Goal: Transaction & Acquisition: Book appointment/travel/reservation

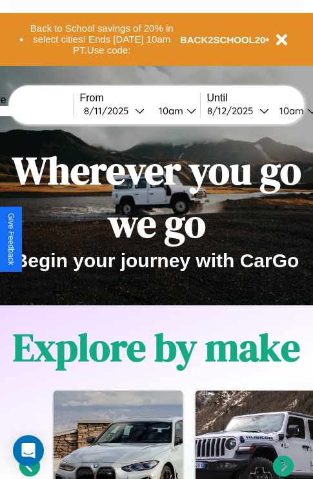
click at [44, 110] on input "text" at bounding box center [24, 111] width 97 height 10
type input "**********"
click at [129, 110] on div "[DATE]" at bounding box center [109, 111] width 51 height 12
select select "*"
select select "****"
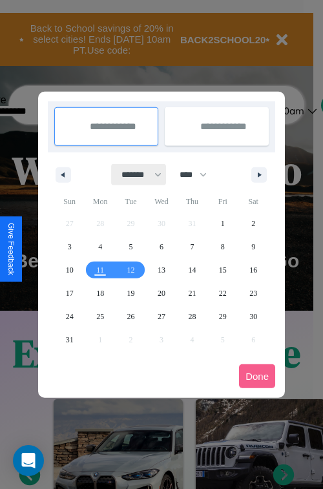
click at [136, 174] on select "******* ******** ***** ***** *** **** **** ****** ********* ******* ******** **…" at bounding box center [139, 174] width 55 height 21
select select "**"
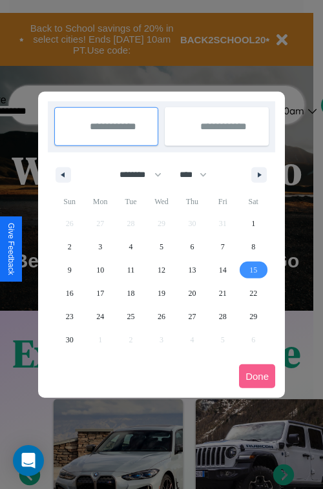
click at [253, 269] on span "15" at bounding box center [253, 269] width 8 height 23
type input "**********"
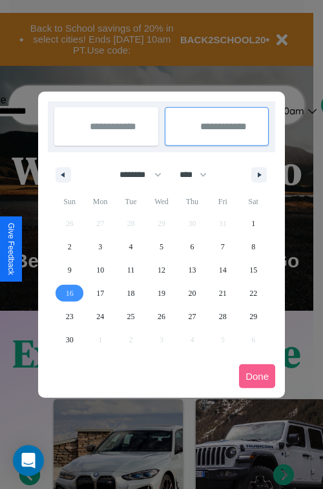
click at [69, 293] on span "16" at bounding box center [70, 293] width 8 height 23
type input "**********"
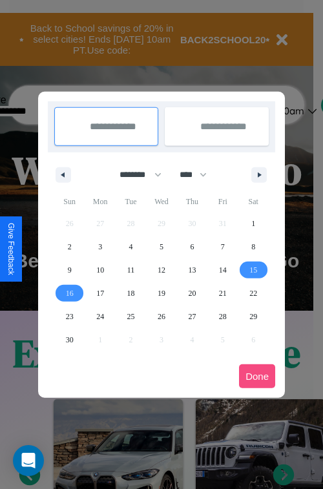
click at [257, 376] on button "Done" at bounding box center [257, 376] width 36 height 24
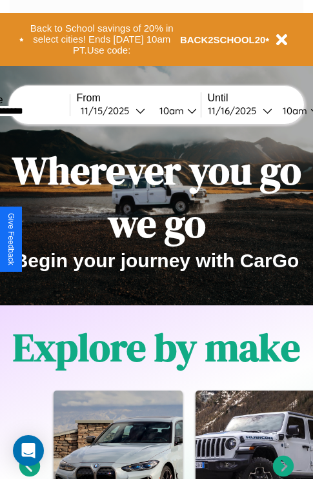
scroll to position [0, 50]
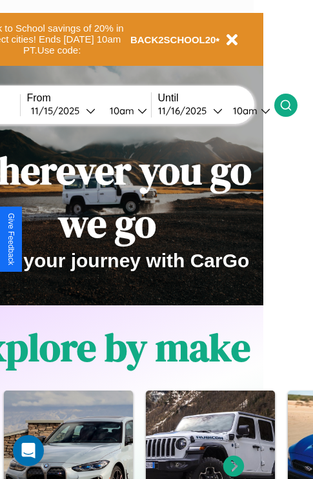
click at [293, 105] on icon at bounding box center [286, 105] width 13 height 13
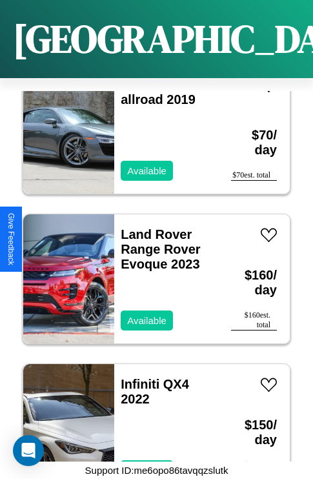
scroll to position [19530, 0]
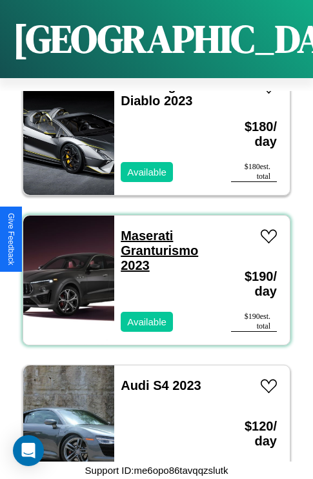
click at [143, 229] on link "Maserati Granturismo 2023" at bounding box center [160, 251] width 78 height 44
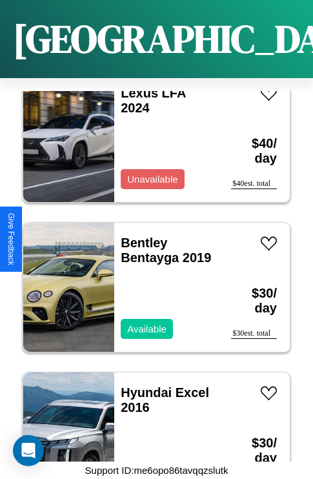
scroll to position [16983, 0]
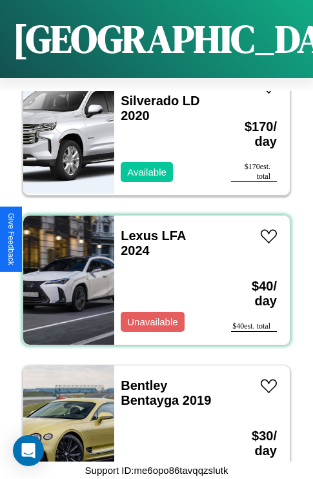
click at [152, 273] on div "Lexus LFA 2024 Unavailable" at bounding box center [166, 280] width 104 height 129
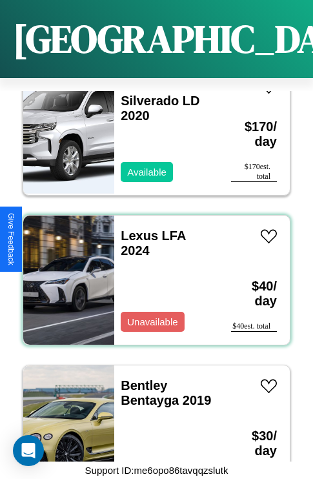
click at [152, 273] on div "Lexus LFA 2024 Unavailable" at bounding box center [166, 280] width 104 height 129
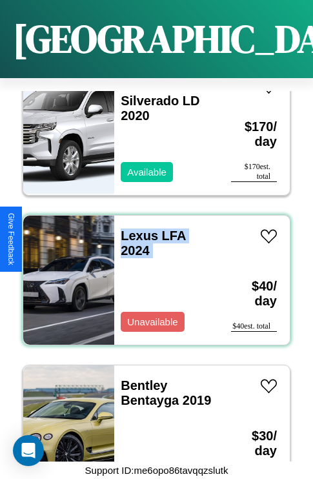
click at [152, 273] on div "Lexus LFA 2024 Unavailable" at bounding box center [166, 280] width 104 height 129
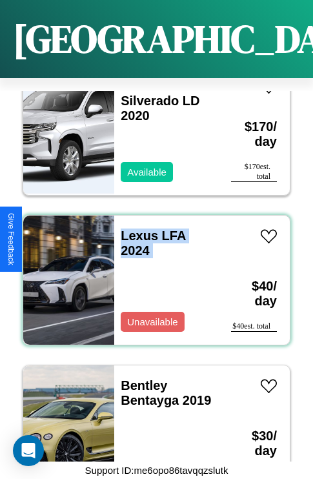
click at [152, 273] on div "Lexus LFA 2024 Unavailable" at bounding box center [166, 280] width 104 height 129
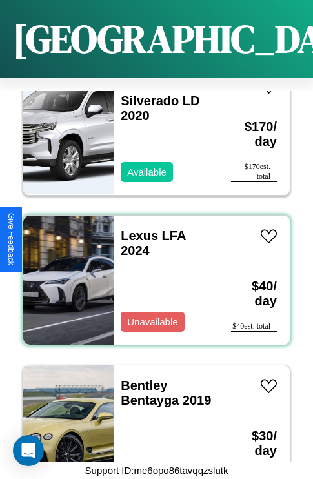
click at [152, 273] on div "Lexus LFA 2024 Unavailable" at bounding box center [166, 280] width 104 height 129
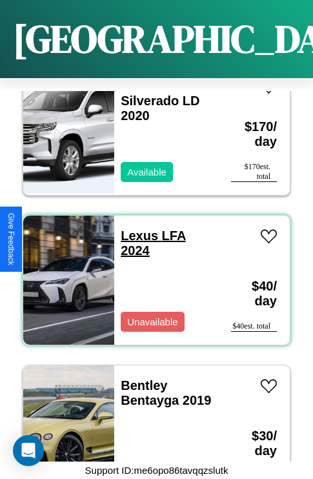
click at [136, 229] on link "Lexus LFA 2024" at bounding box center [153, 243] width 65 height 29
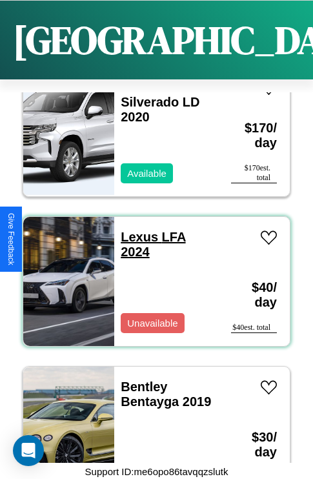
scroll to position [0, 0]
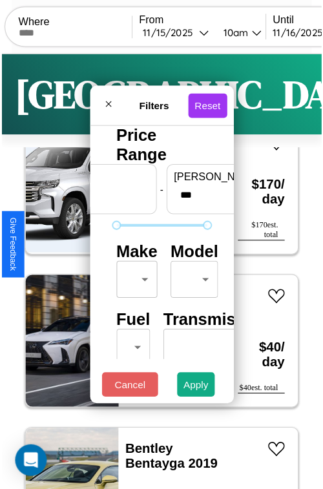
scroll to position [38, 0]
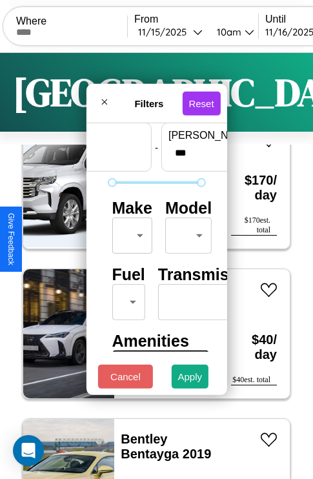
click at [130, 233] on body "CarGo Where From 11 / 15 / 2025 10am Until 11 / 16 / 2025 10am Become a Host Lo…" at bounding box center [156, 266] width 313 height 533
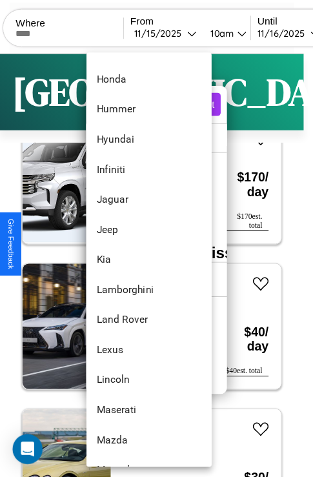
scroll to position [490, 0]
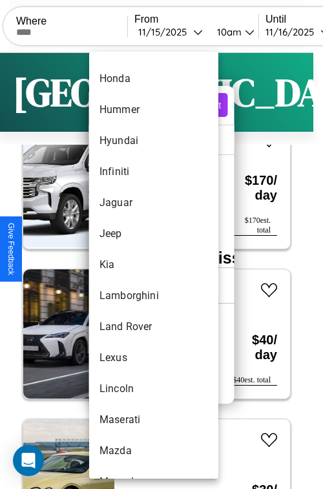
click at [129, 265] on li "Kia" at bounding box center [153, 264] width 129 height 31
type input "***"
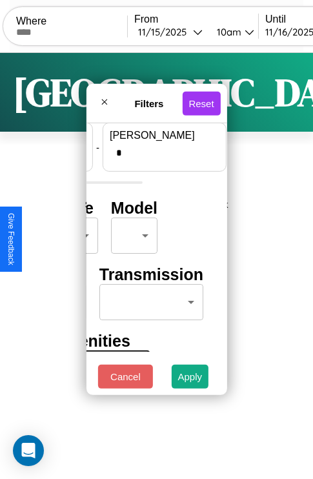
scroll to position [0, 0]
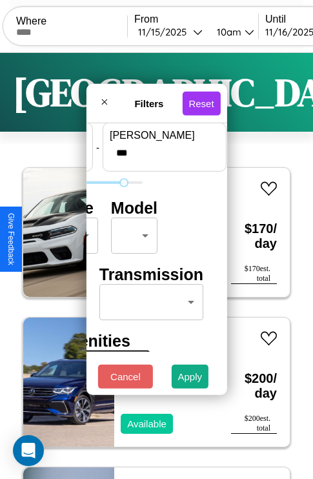
type input "***"
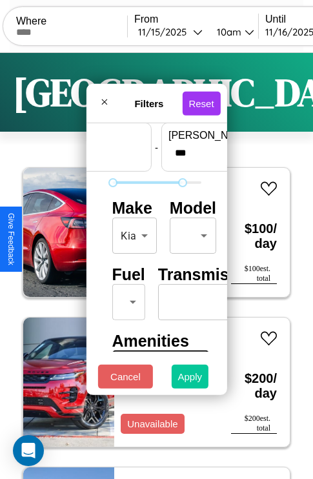
type input "*"
click at [191, 380] on button "Apply" at bounding box center [190, 377] width 37 height 24
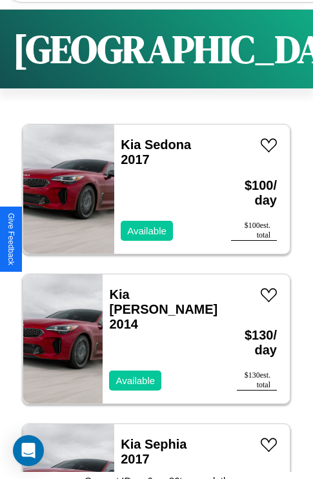
scroll to position [46, 0]
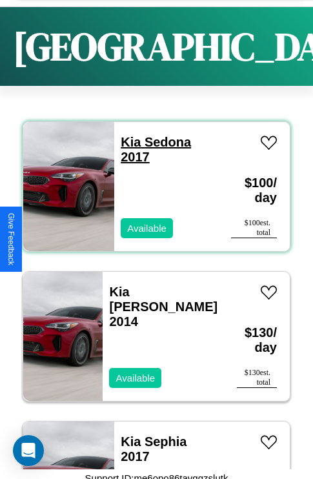
click at [127, 164] on link "Kia Sedona 2017" at bounding box center [156, 149] width 70 height 29
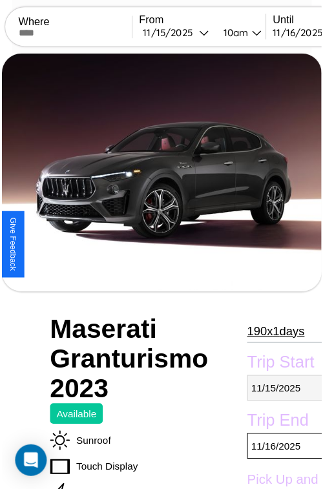
scroll to position [141, 69]
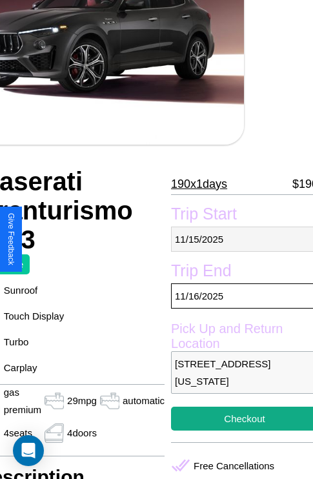
click at [239, 239] on p "[DATE]" at bounding box center [244, 239] width 147 height 25
select select "*"
select select "****"
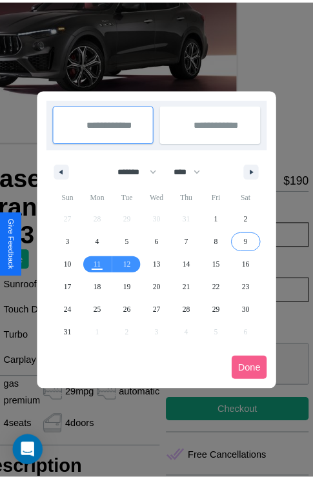
scroll to position [0, 69]
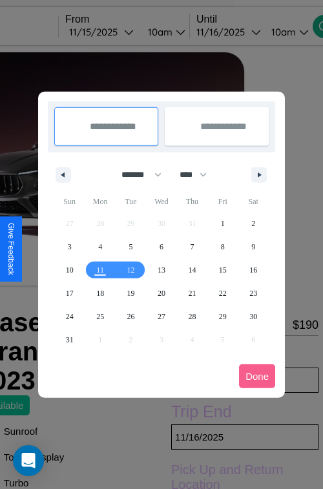
click at [119, 32] on div at bounding box center [161, 244] width 323 height 489
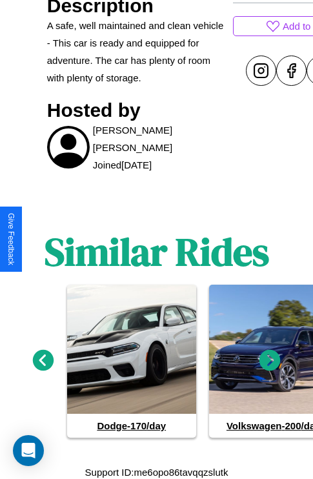
scroll to position [664, 0]
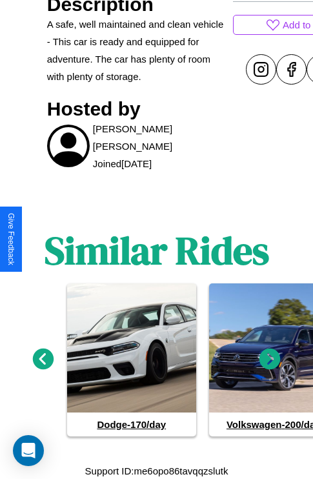
click at [270, 359] on icon at bounding box center [270, 359] width 21 height 21
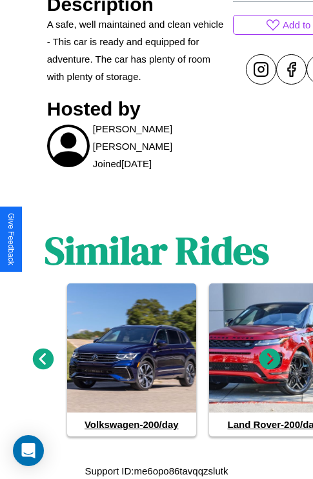
click at [270, 359] on icon at bounding box center [270, 359] width 21 height 21
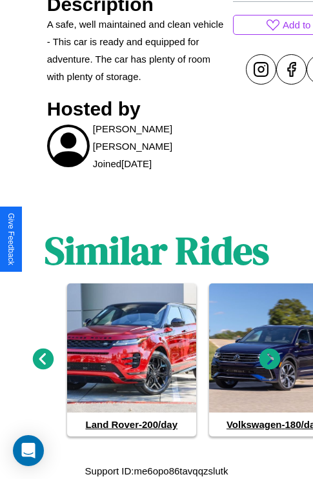
click at [270, 359] on icon at bounding box center [270, 359] width 21 height 21
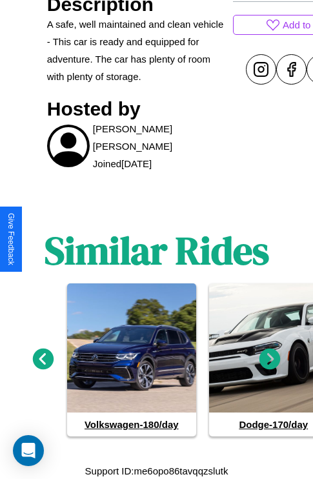
click at [43, 359] on icon at bounding box center [43, 359] width 21 height 21
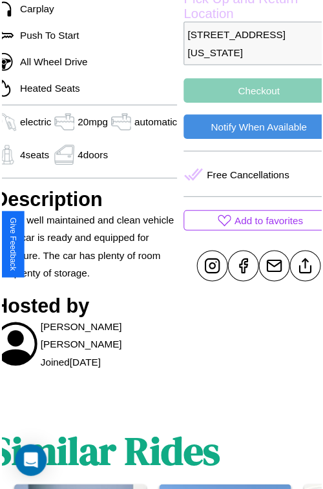
scroll to position [450, 62]
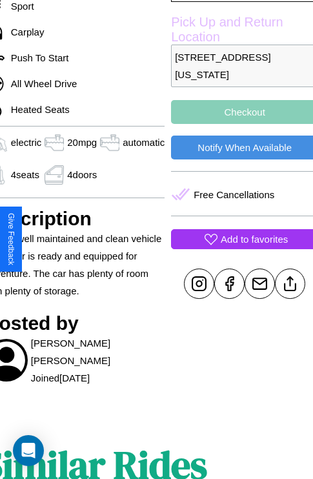
click at [239, 239] on p "Add to favorites" at bounding box center [254, 239] width 67 height 17
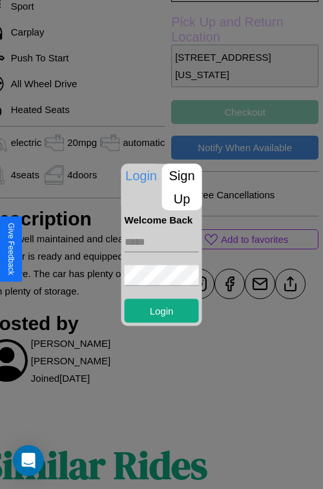
click at [161, 242] on input "text" at bounding box center [162, 241] width 74 height 21
type input "**********"
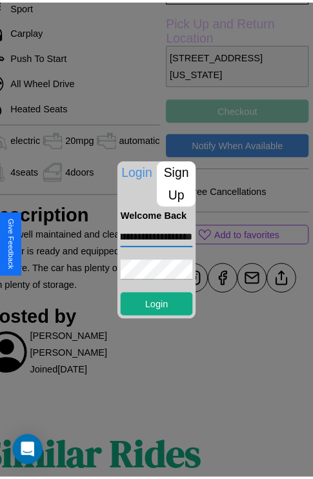
scroll to position [0, 0]
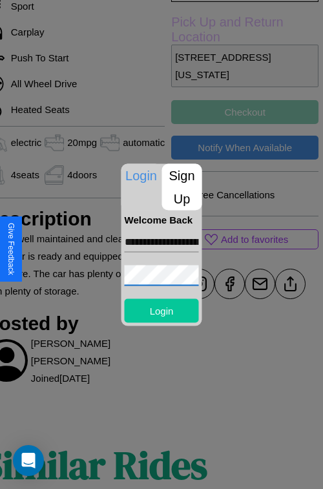
click at [161, 310] on button "Login" at bounding box center [162, 310] width 74 height 24
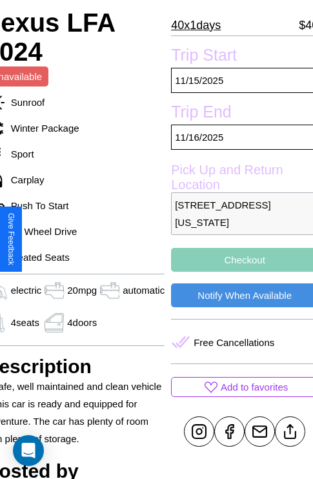
scroll to position [276, 62]
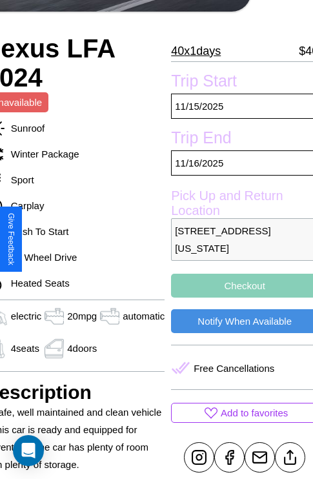
click at [239, 240] on p "6060 Oak Street San Francisco California 31526 United States" at bounding box center [244, 239] width 147 height 43
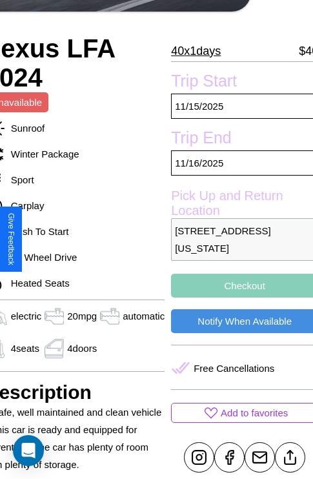
click at [239, 240] on p "6060 Oak Street San Francisco California 31526 United States" at bounding box center [244, 239] width 147 height 43
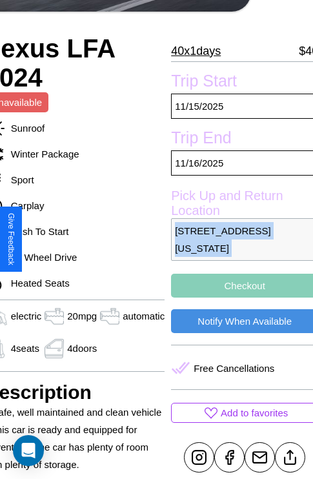
click at [239, 240] on p "6060 Oak Street San Francisco California 31526 United States" at bounding box center [244, 239] width 147 height 43
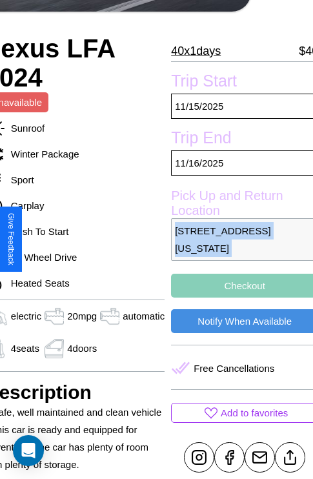
click at [239, 240] on p "6060 Oak Street San Francisco California 31526 United States" at bounding box center [244, 239] width 147 height 43
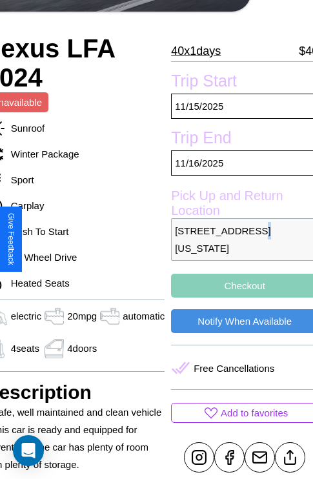
click at [239, 240] on p "6060 Oak Street San Francisco California 31526 United States" at bounding box center [244, 239] width 147 height 43
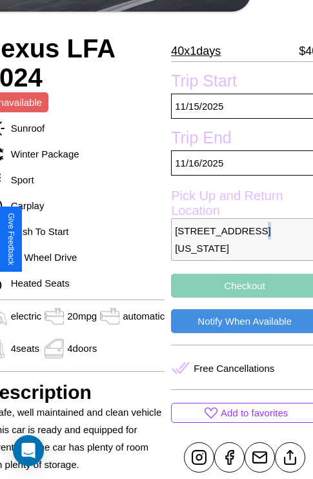
click at [239, 240] on p "6060 Oak Street San Francisco California 31526 United States" at bounding box center [244, 239] width 147 height 43
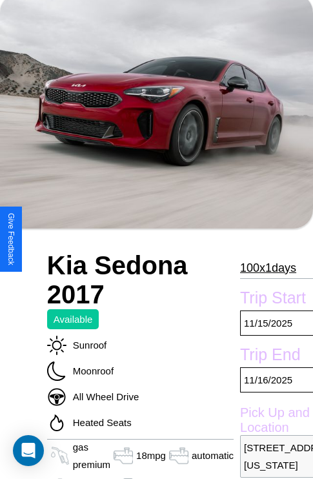
scroll to position [87, 0]
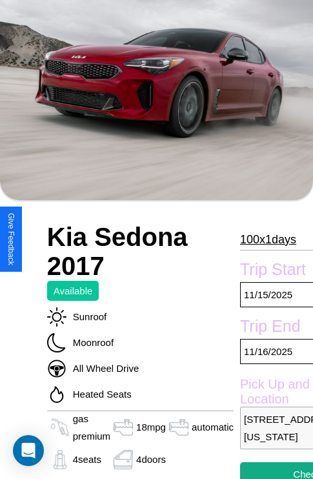
click at [267, 239] on p "100 x 1 days" at bounding box center [268, 239] width 56 height 21
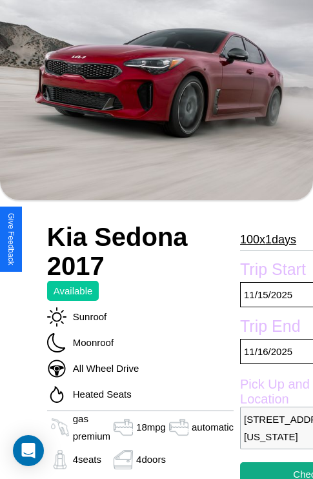
click at [267, 239] on p "100 x 1 days" at bounding box center [268, 239] width 56 height 21
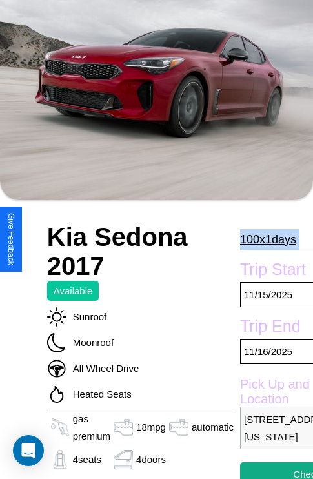
click at [267, 239] on p "100 x 1 days" at bounding box center [268, 239] width 56 height 21
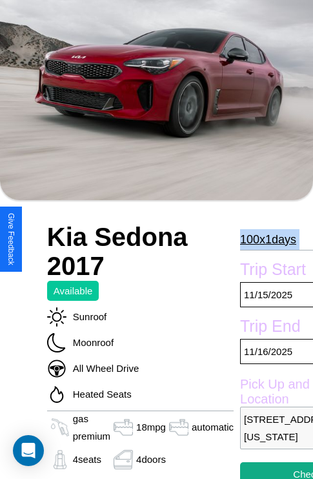
click at [267, 239] on p "100 x 1 days" at bounding box center [268, 239] width 56 height 21
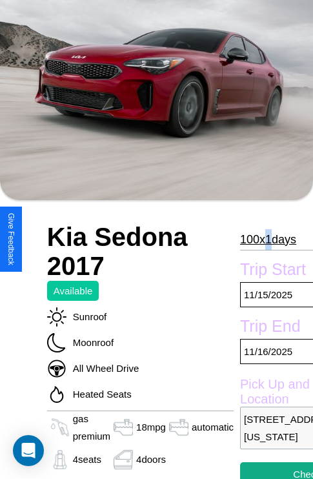
click at [267, 239] on p "100 x 1 days" at bounding box center [268, 239] width 56 height 21
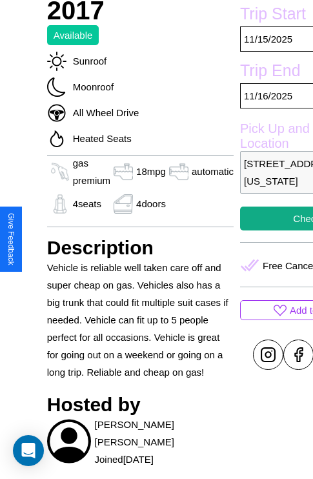
scroll to position [639, 0]
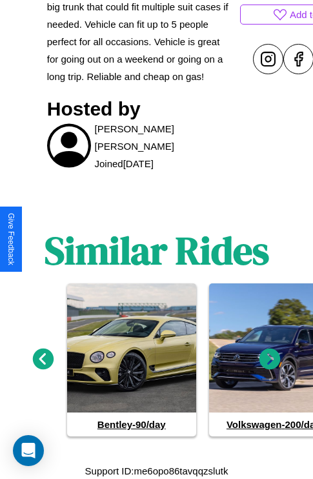
click at [270, 359] on icon at bounding box center [270, 359] width 21 height 21
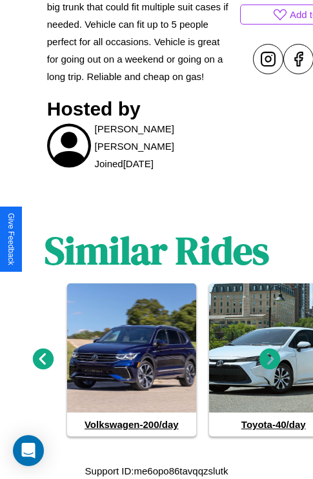
click at [270, 359] on icon at bounding box center [270, 359] width 21 height 21
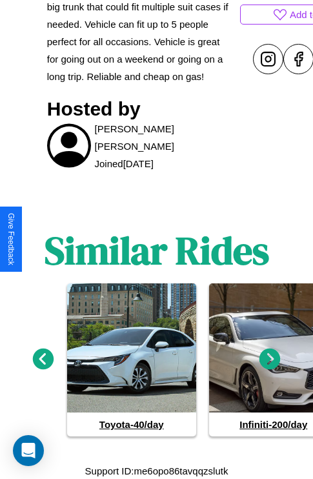
click at [43, 359] on icon at bounding box center [43, 359] width 21 height 21
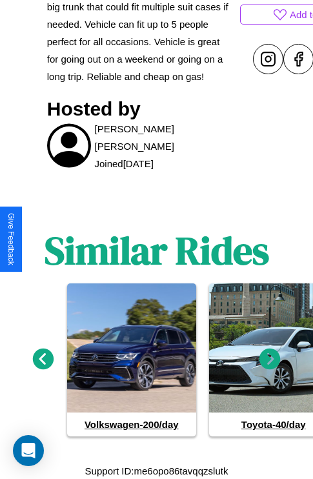
click at [270, 359] on icon at bounding box center [270, 359] width 21 height 21
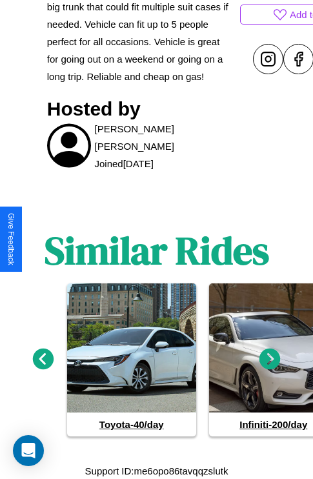
click at [43, 359] on icon at bounding box center [43, 359] width 21 height 21
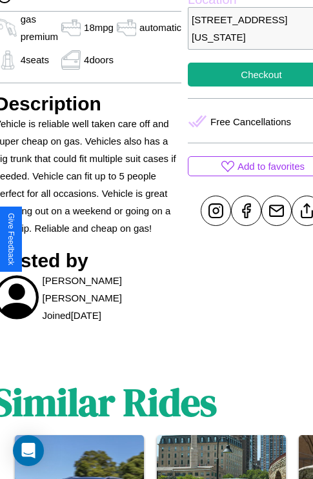
scroll to position [476, 56]
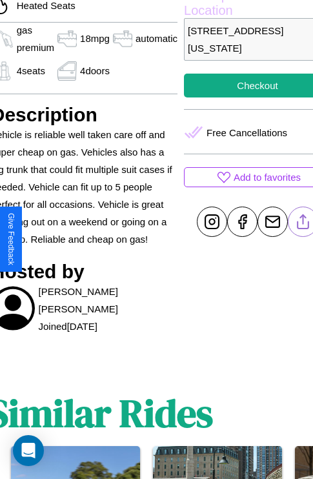
click at [304, 224] on line at bounding box center [304, 219] width 0 height 9
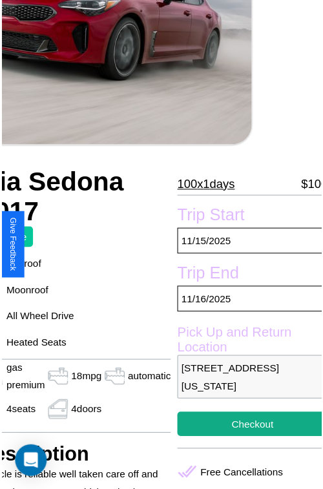
scroll to position [143, 69]
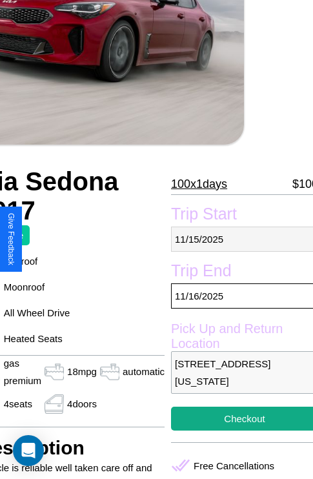
click at [239, 239] on p "[DATE]" at bounding box center [244, 239] width 147 height 25
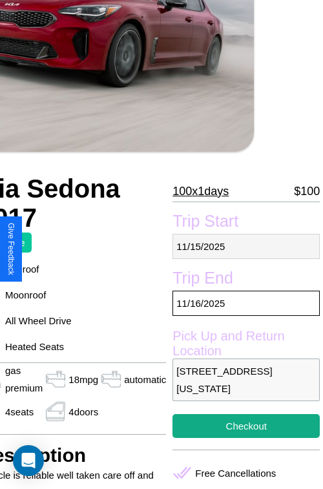
select select "*"
select select "****"
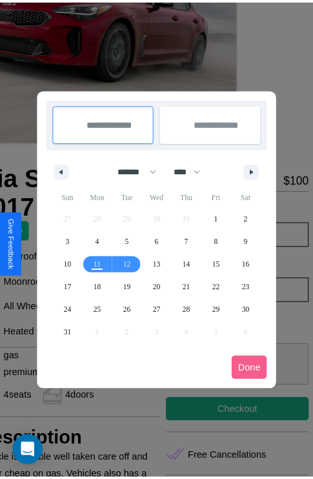
scroll to position [0, 69]
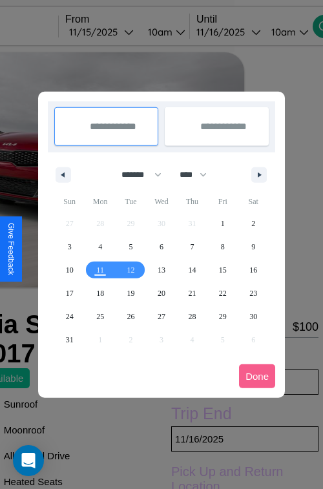
click at [119, 32] on div at bounding box center [161, 244] width 323 height 489
